Goal: Information Seeking & Learning: Learn about a topic

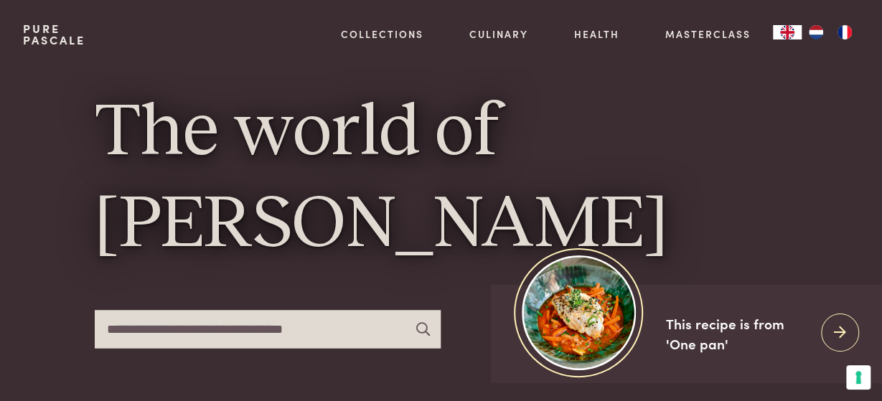
click at [816, 27] on img "NL" at bounding box center [815, 32] width 17 height 14
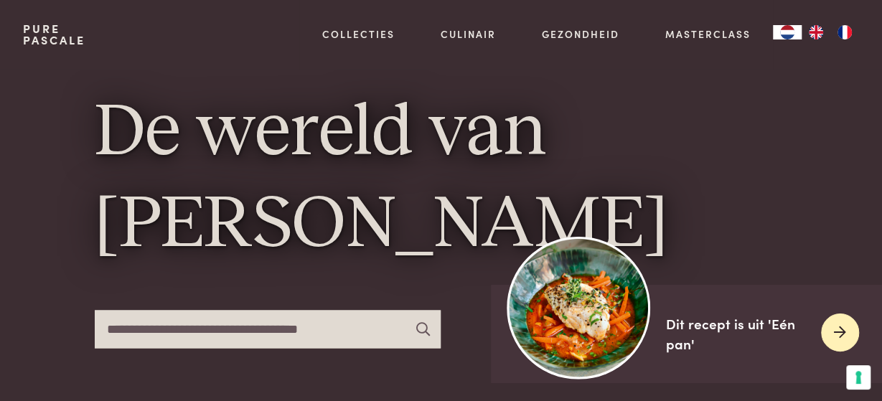
click at [833, 334] on div at bounding box center [840, 332] width 38 height 38
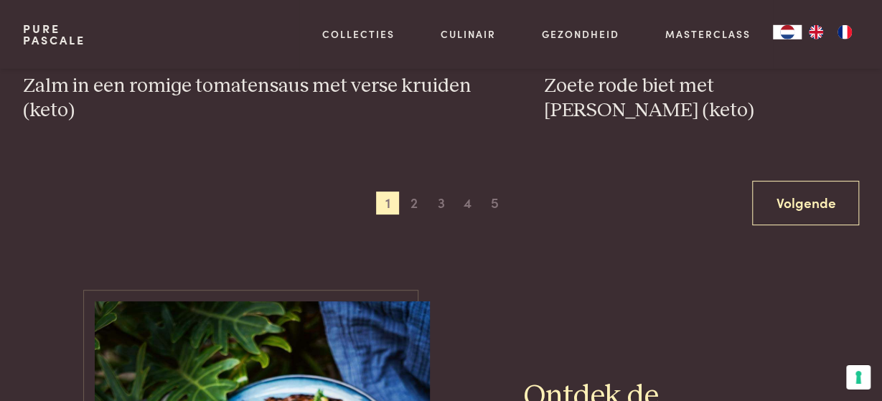
scroll to position [2760, 0]
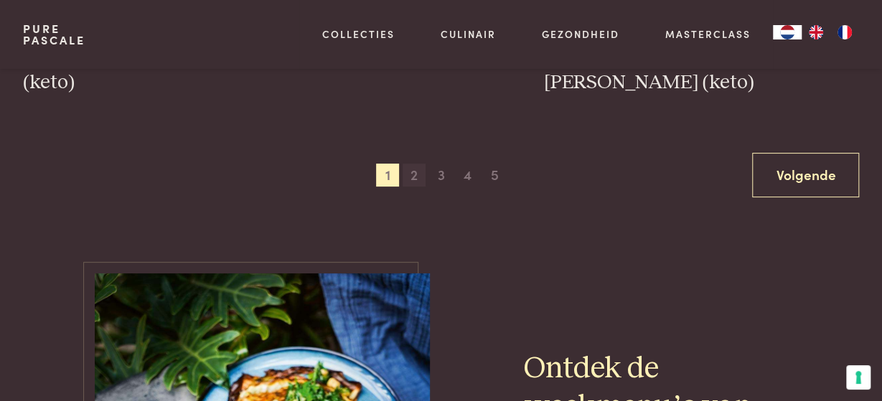
click at [415, 174] on span "2" at bounding box center [413, 175] width 23 height 23
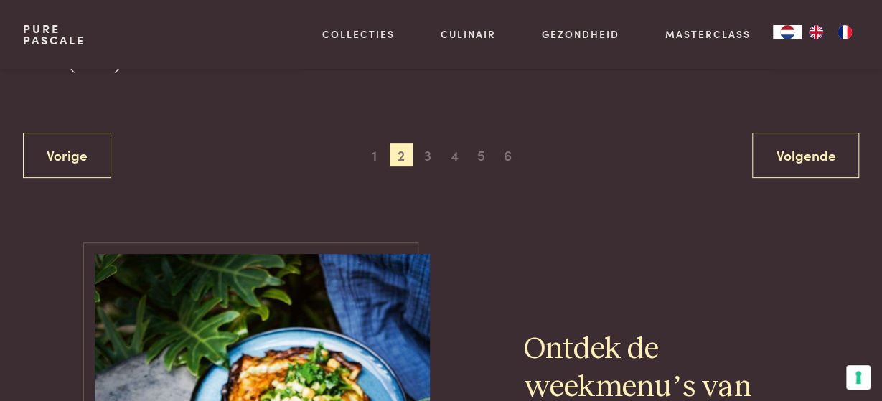
scroll to position [2811, 0]
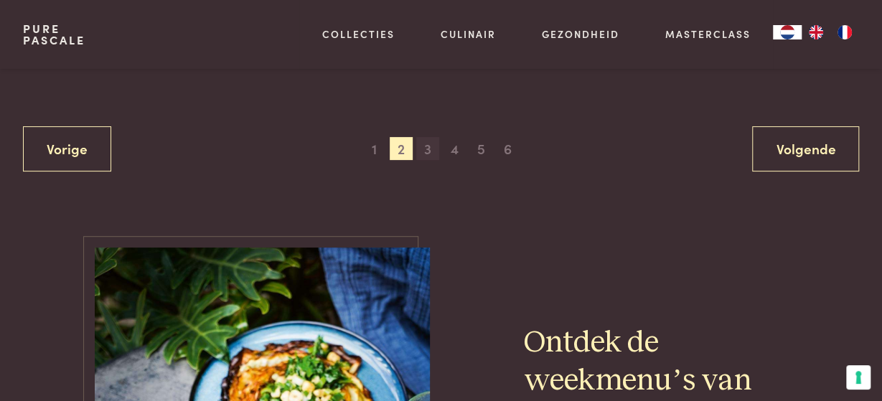
click at [428, 150] on span "3" at bounding box center [427, 148] width 23 height 23
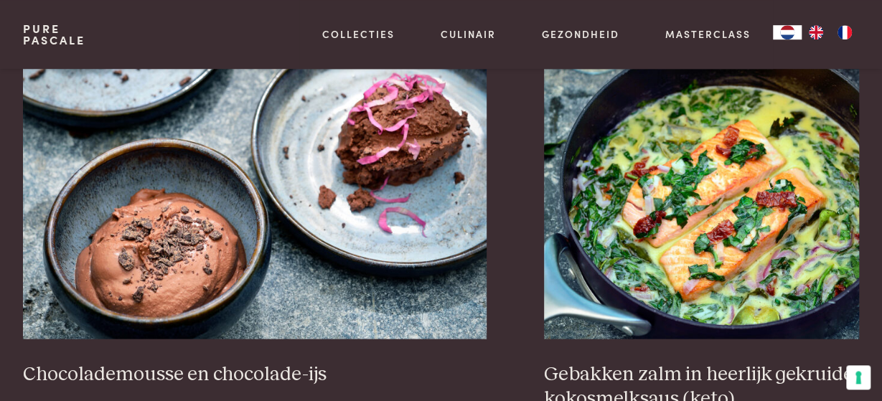
scroll to position [1394, 0]
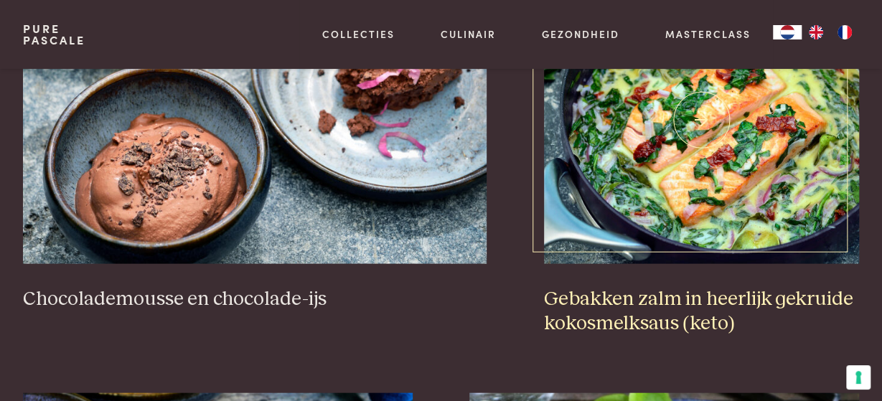
click at [603, 298] on h3 "Gebakken zalm in heerlijk gekruide kokosmelksaus (keto)" at bounding box center [701, 311] width 315 height 49
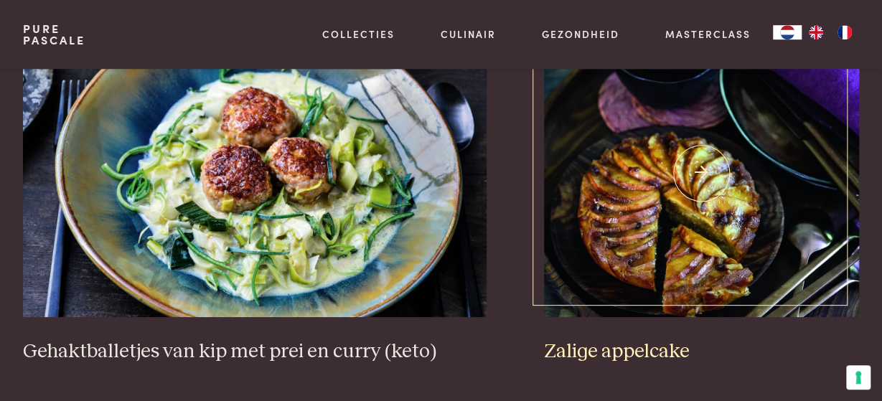
scroll to position [2588, 0]
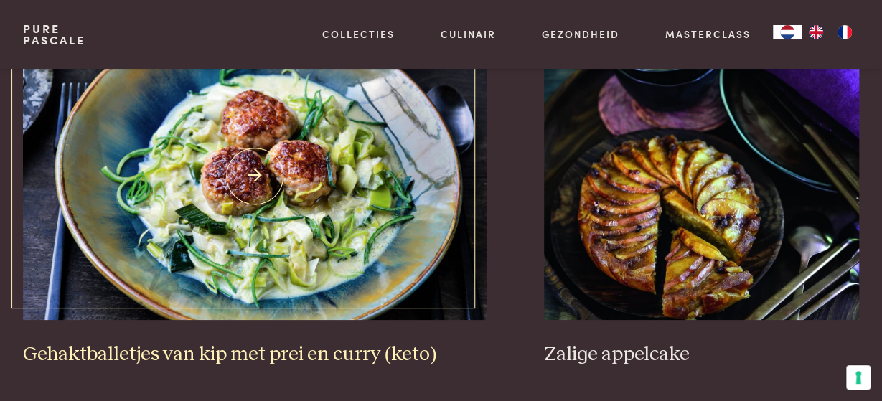
click at [381, 212] on img at bounding box center [255, 176] width 464 height 287
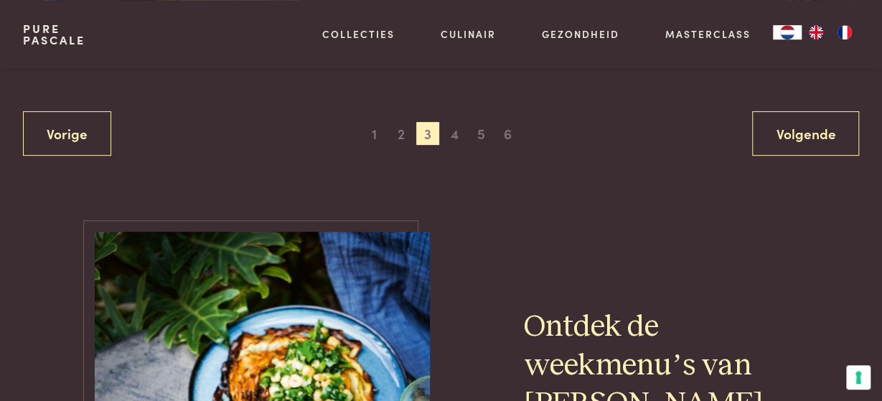
scroll to position [2886, 0]
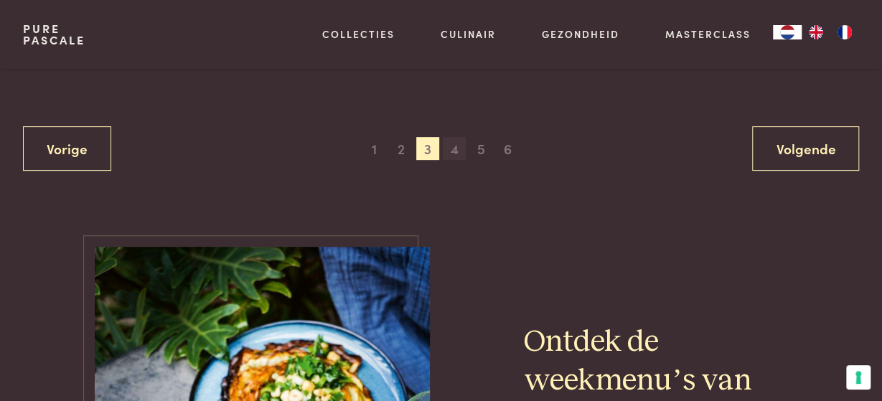
click at [454, 146] on span "4" at bounding box center [454, 148] width 23 height 23
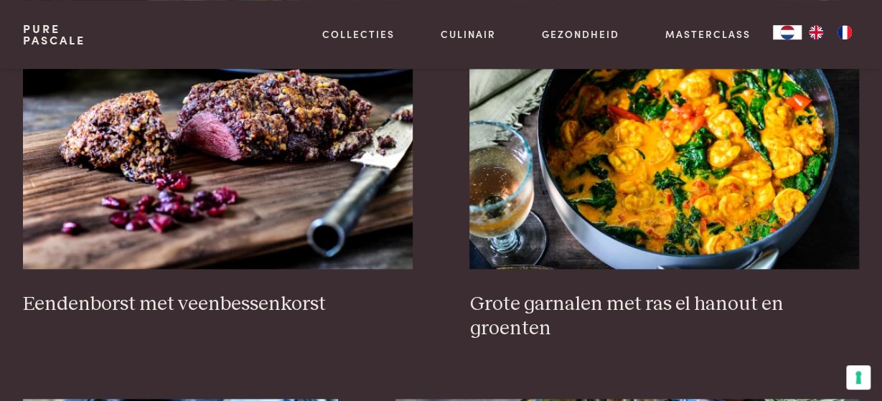
scroll to position [499, 0]
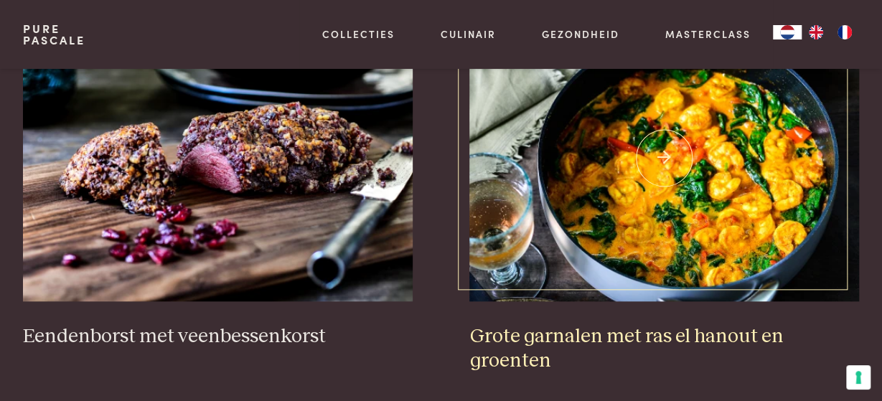
click at [655, 204] on img at bounding box center [664, 157] width 390 height 287
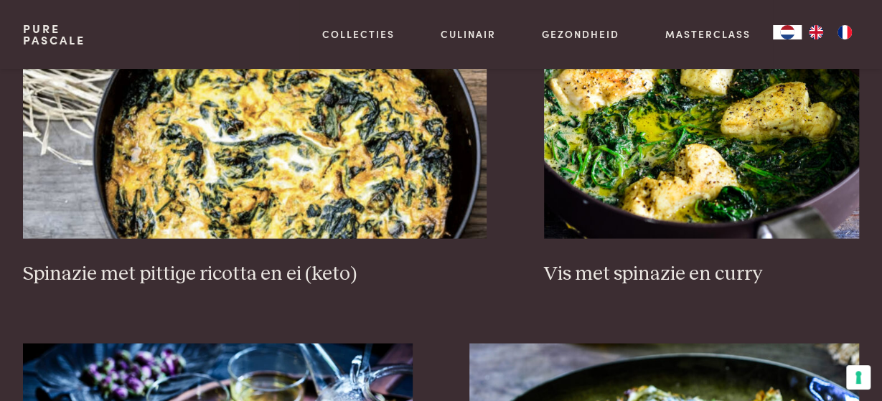
scroll to position [1319, 0]
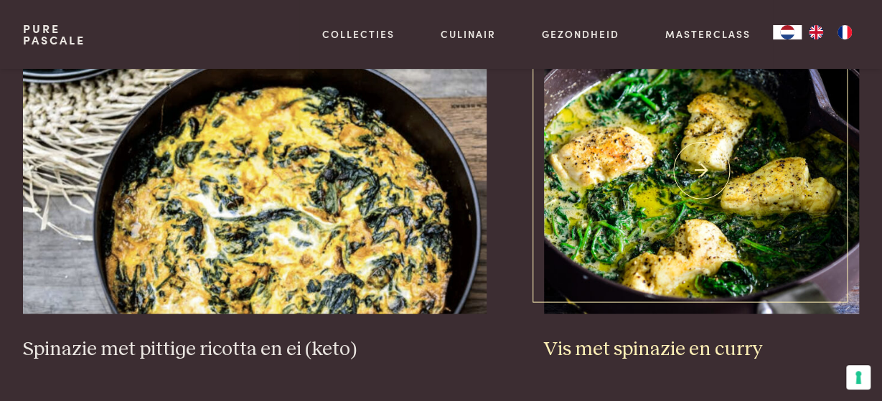
click at [660, 183] on img at bounding box center [701, 170] width 315 height 287
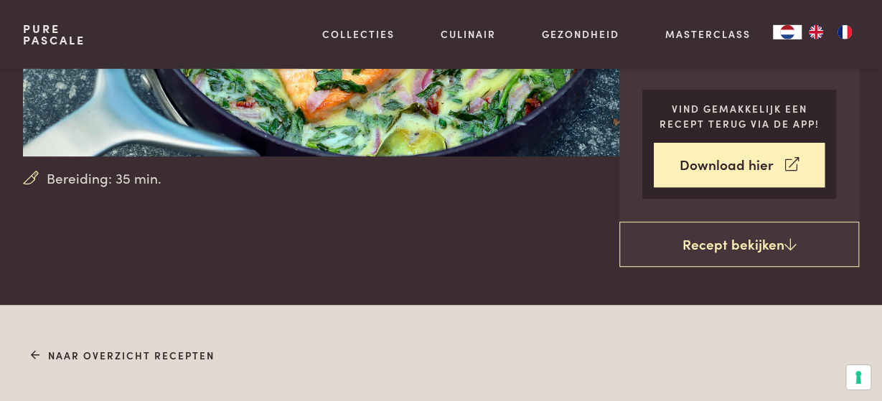
scroll to position [298, 0]
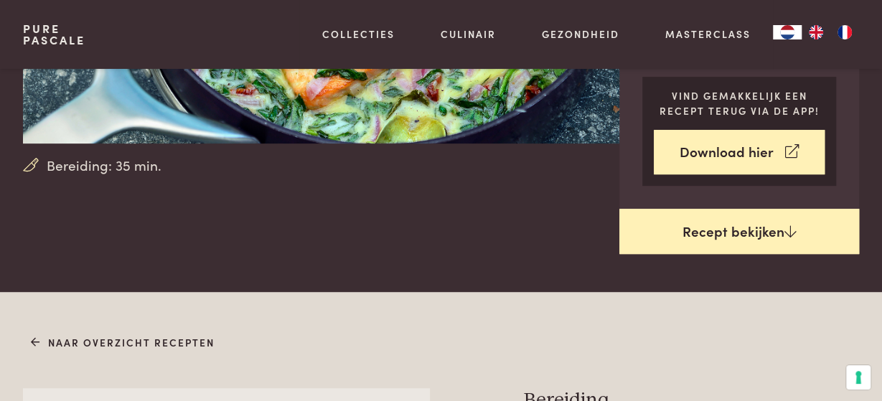
click at [739, 225] on link "Recept bekijken" at bounding box center [739, 232] width 240 height 46
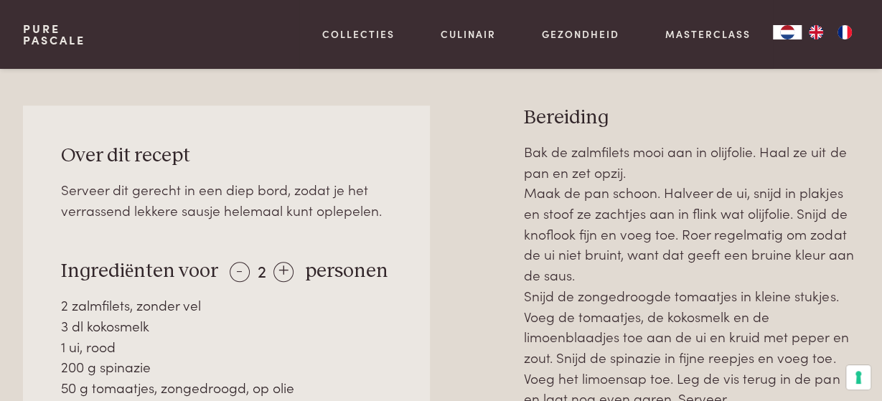
scroll to position [588, 0]
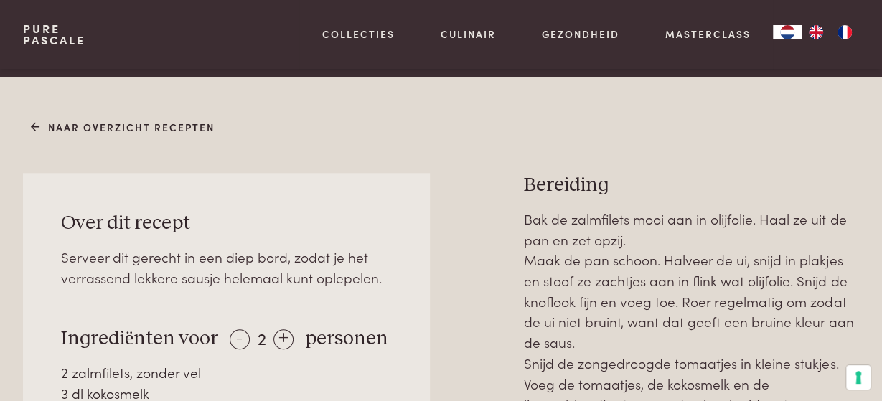
scroll to position [588, 0]
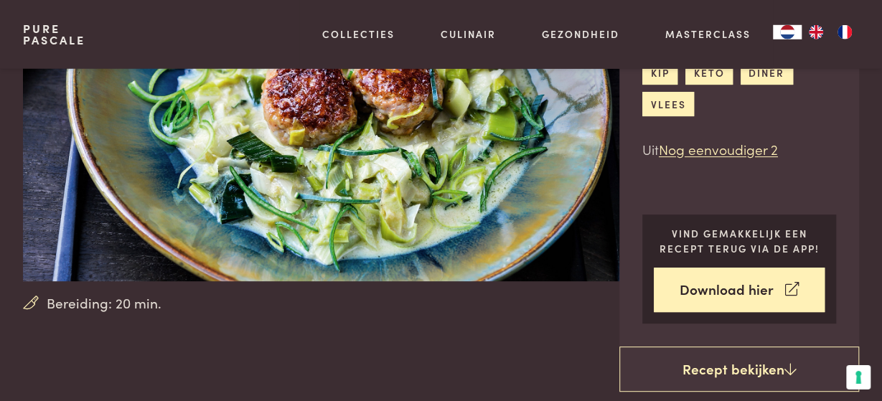
scroll to position [224, 0]
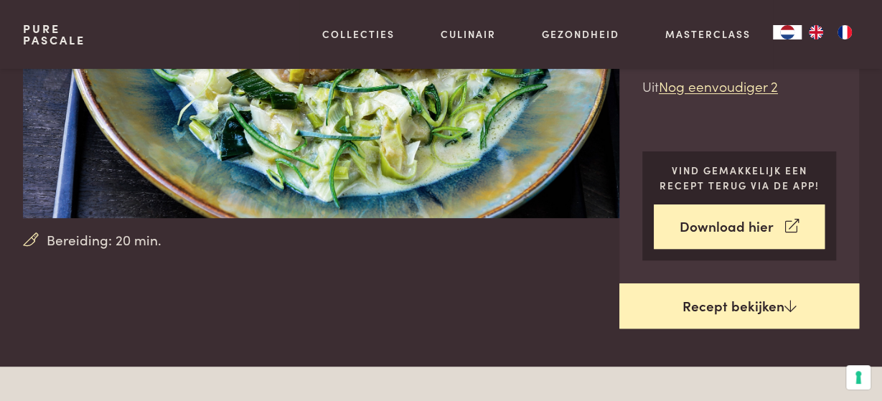
click at [738, 302] on link "Recept bekijken" at bounding box center [739, 306] width 240 height 46
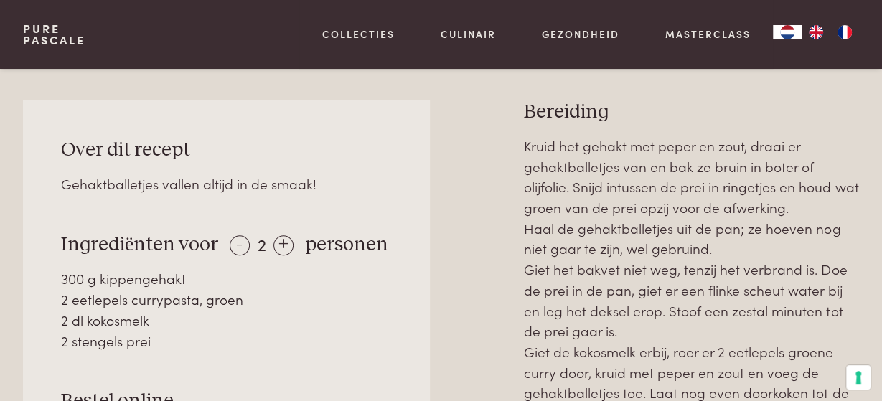
scroll to position [588, 0]
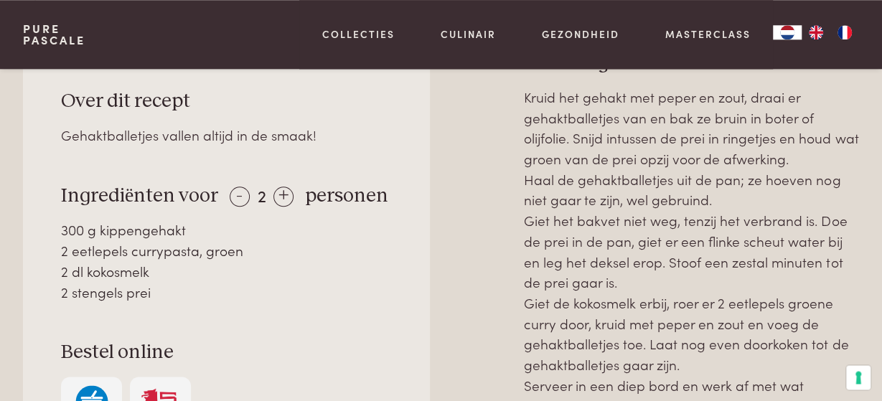
scroll to position [737, 0]
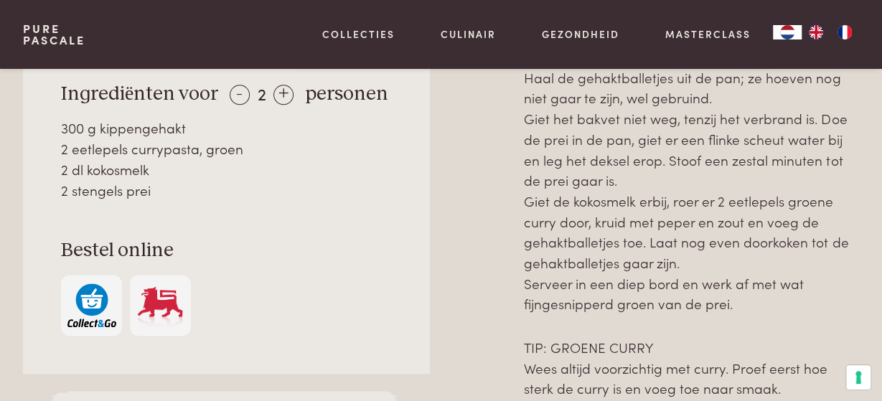
drag, startPoint x: 72, startPoint y: 168, endPoint x: 232, endPoint y: 198, distance: 162.1
click at [232, 198] on div "Over dit recept Gehaktballetjes vallen altijd in de smaak! Ingrediënten voor - …" at bounding box center [226, 161] width 407 height 425
click at [487, 357] on div at bounding box center [476, 210] width 49 height 522
drag, startPoint x: 523, startPoint y: 216, endPoint x: 790, endPoint y: 384, distance: 315.3
click at [790, 384] on div "Over dit recept Gehaktballetjes vallen altijd in de smaak! Ingrediënten voor - …" at bounding box center [441, 210] width 836 height 522
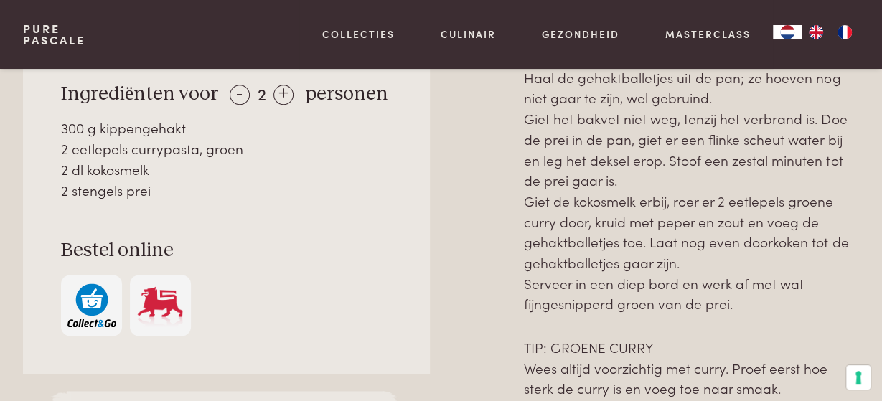
copy div "Kruid het gehakt met peper en zout, draai er gehaktballetjes van en bak ze brui…"
click at [461, 333] on div at bounding box center [476, 210] width 49 height 522
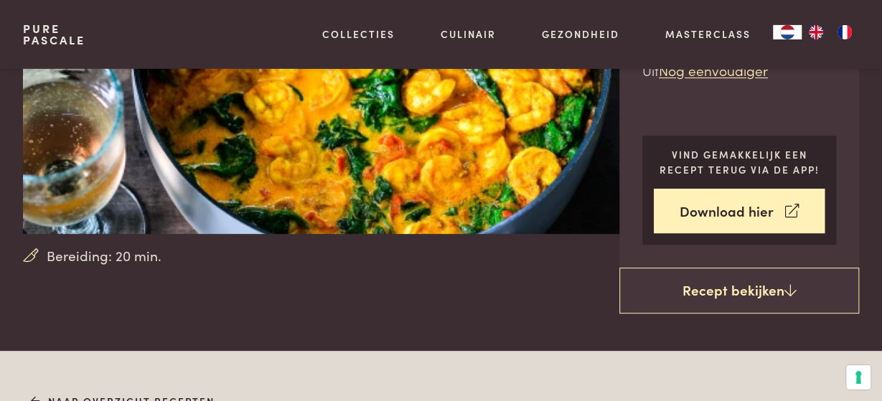
scroll to position [224, 0]
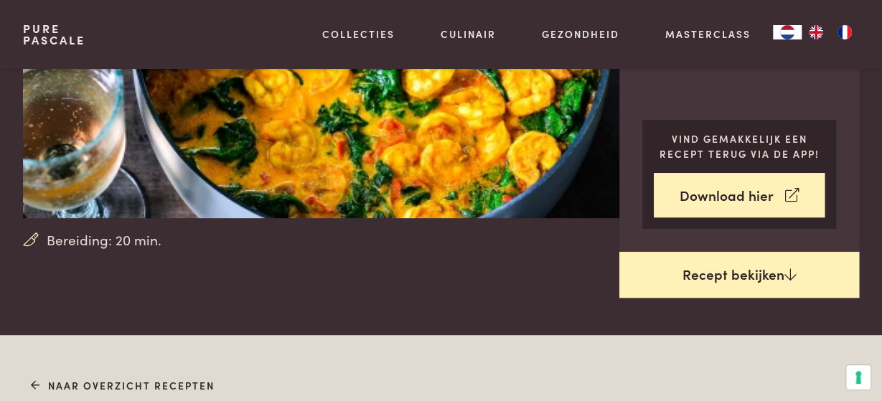
click at [702, 275] on link "Recept bekijken" at bounding box center [739, 275] width 240 height 46
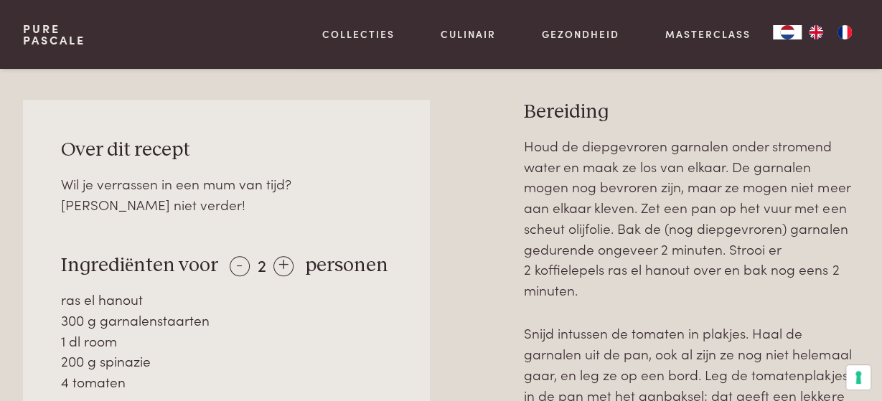
scroll to position [557, 0]
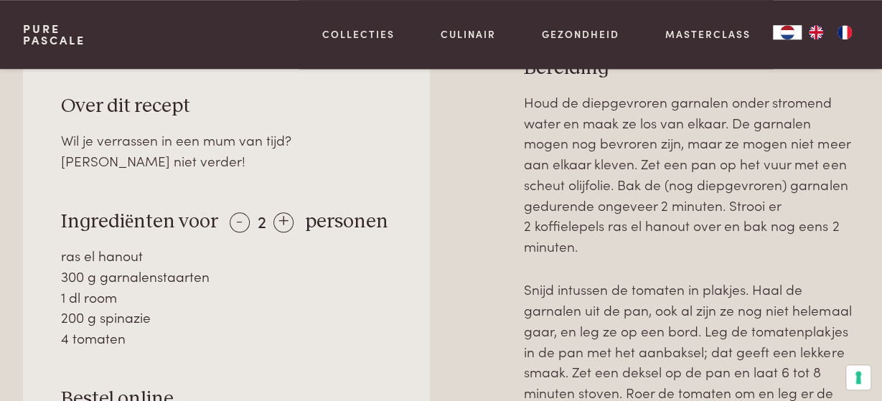
scroll to position [631, 0]
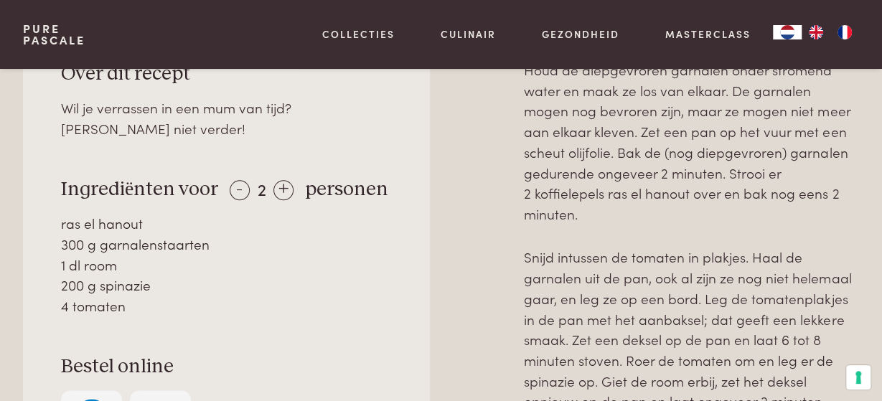
drag, startPoint x: 60, startPoint y: 171, endPoint x: 260, endPoint y: 308, distance: 243.1
click at [260, 308] on div "Over dit recept Wil je verrassen in een mum van tijd? Zoek niet verder! Ingredi…" at bounding box center [226, 257] width 407 height 466
copy div "personen ras el hanout 300 g garnalenstaarten 1 dl room 200 g spinazie 4 tomaten"
click at [428, 327] on div "Over dit recept Wil je verrassen in een mum van tijd? Zoek niet verder! Ingredi…" at bounding box center [226, 257] width 407 height 466
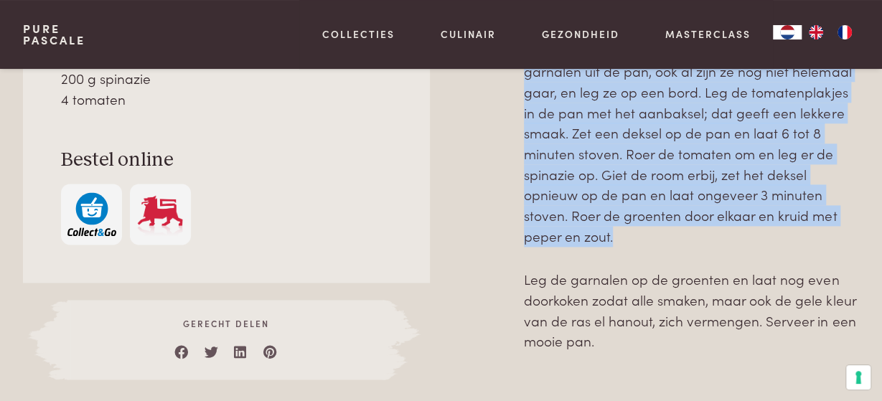
scroll to position [855, 0]
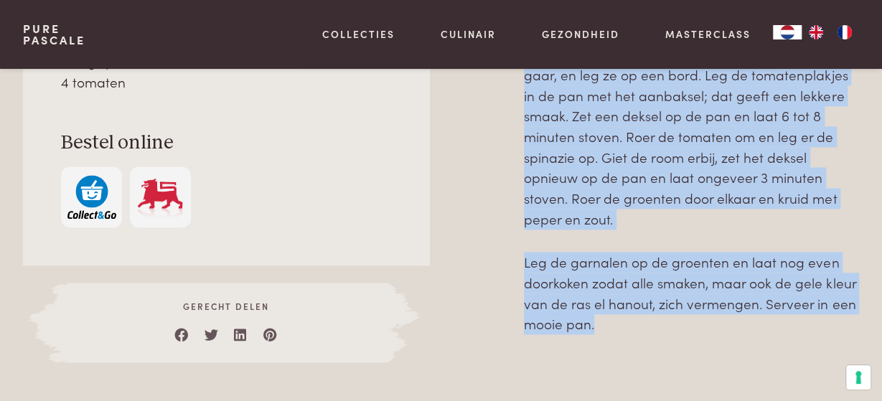
drag, startPoint x: 524, startPoint y: 217, endPoint x: 826, endPoint y: 348, distance: 328.4
click at [826, 348] on div "Houd de diepgevroren garnalen onder stromend water en maak ze los van elkaar. D…" at bounding box center [691, 99] width 335 height 527
copy div "Houd de diepgevroren garnalen onder stromend water en maak ze los van elkaar. D…"
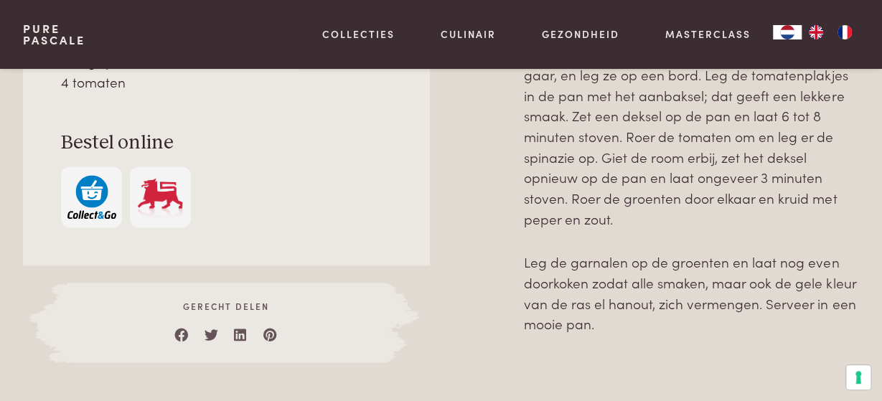
click at [468, 286] on div at bounding box center [476, 81] width 49 height 562
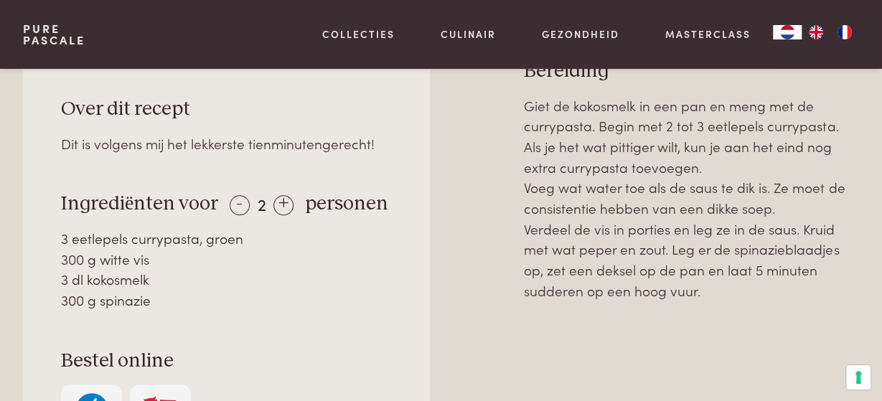
scroll to position [597, 0]
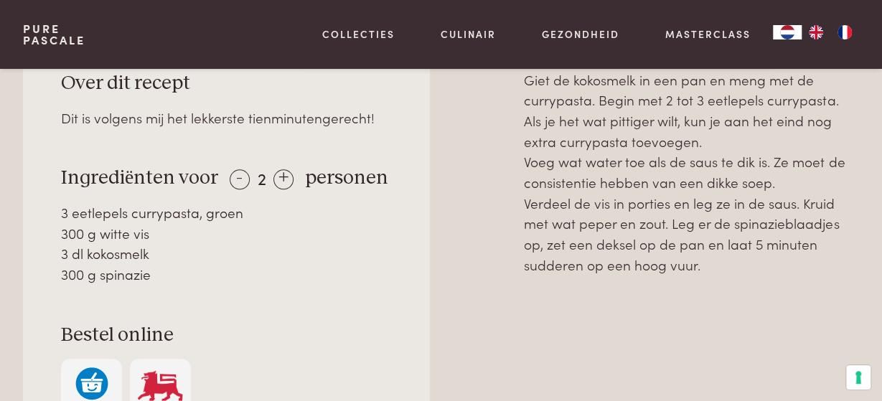
drag, startPoint x: 61, startPoint y: 195, endPoint x: 174, endPoint y: 288, distance: 146.2
click at [174, 288] on div "Over dit recept Dit is volgens mij het lekkerste tienminutengerecht! Ingrediënt…" at bounding box center [226, 245] width 407 height 425
copy div "personen 3 eetlepels currypasta, groen 300 g witte vis 3 dl kokosmelk 300 g spi…"
click at [507, 349] on div "Over dit recept Dit is volgens mij het lekkerste tienminutengerecht! Ingrediënt…" at bounding box center [441, 294] width 836 height 522
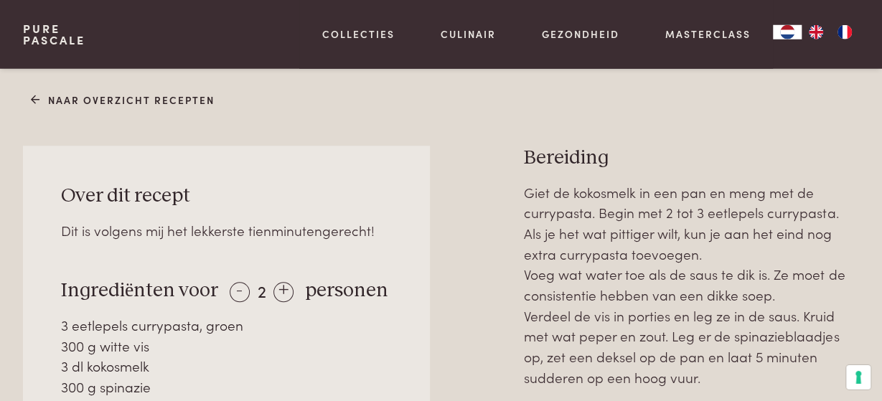
scroll to position [522, 0]
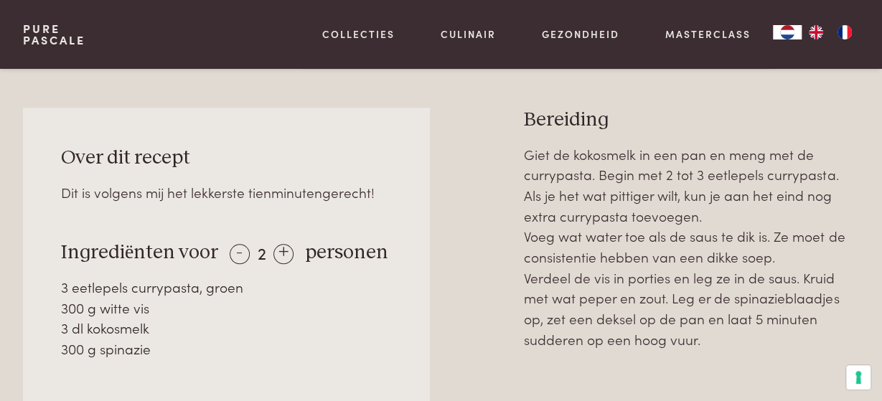
drag, startPoint x: 501, startPoint y: 143, endPoint x: 820, endPoint y: 349, distance: 379.7
click at [820, 349] on div "Over dit recept Dit is volgens mij het lekkerste tienminutengerecht! Ingrediënt…" at bounding box center [441, 369] width 836 height 522
copy p "Giet de kokosmelk in een pan en meng met de currypasta. Begin met 2 tot 3 eetle…"
